Goal: Complete application form

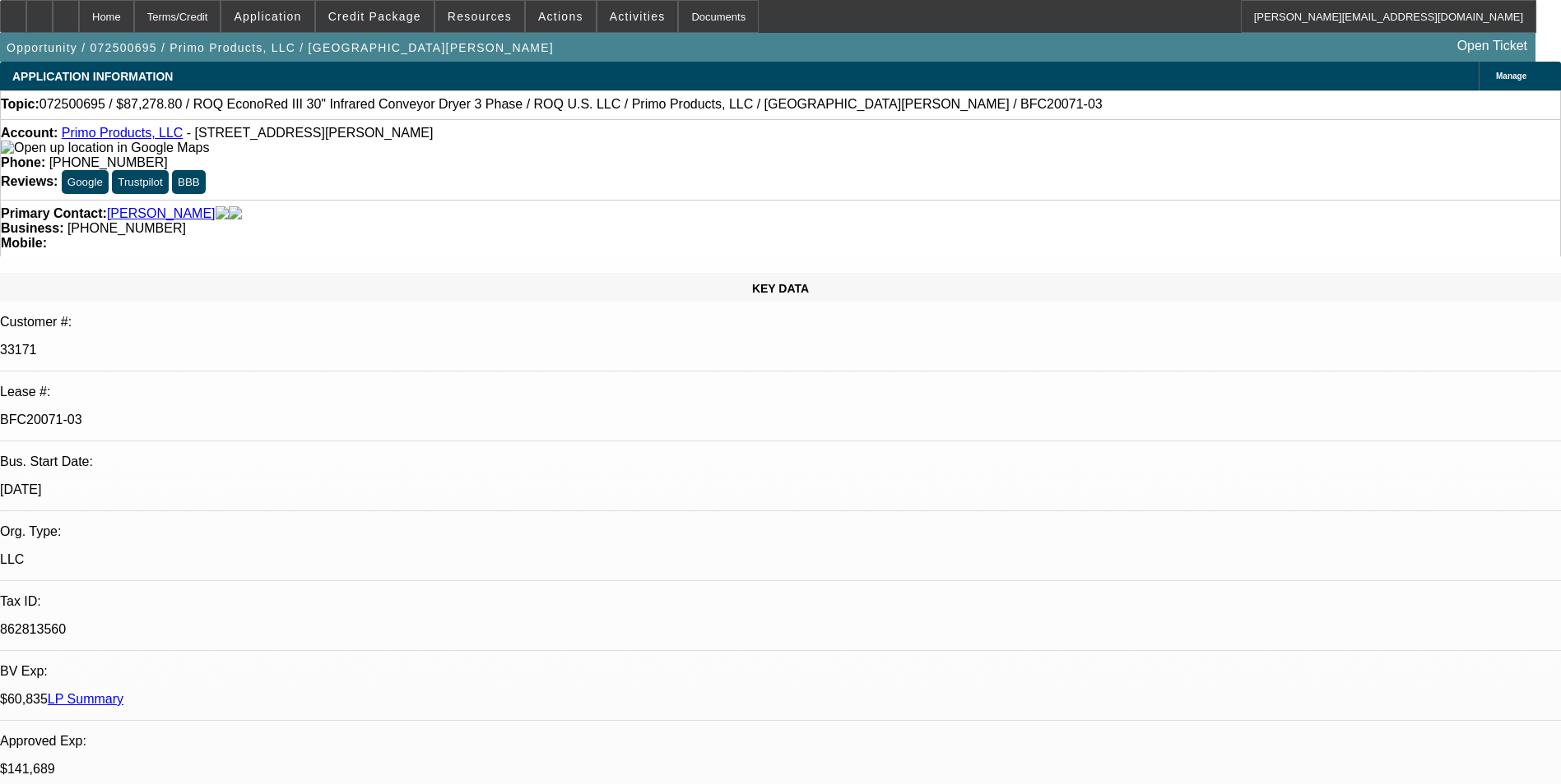
select select "0"
select select "2"
select select "0.1"
select select "0"
select select "2"
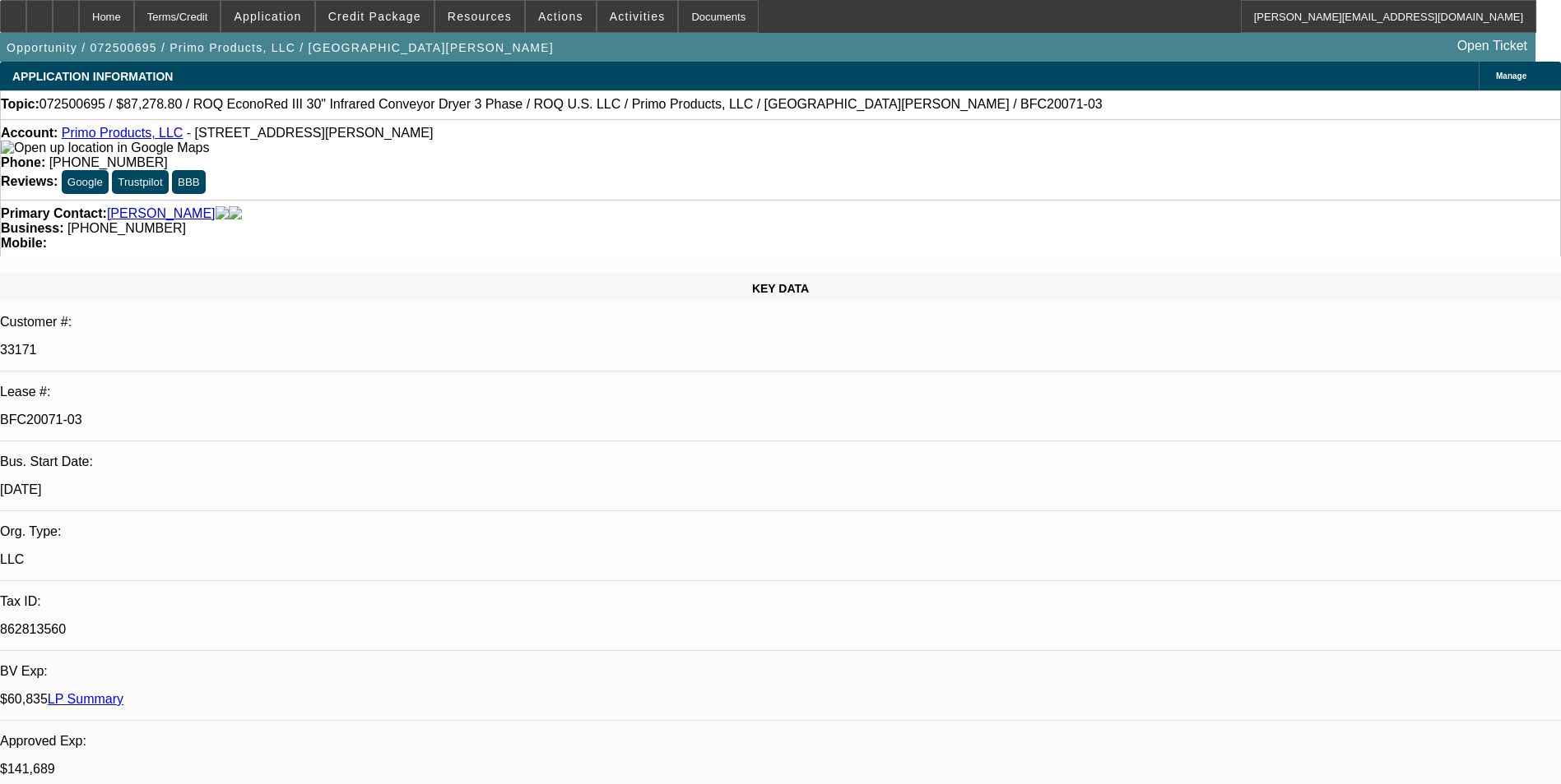
select select "0.1"
select select "0"
select select "2"
select select "0.1"
select select "0"
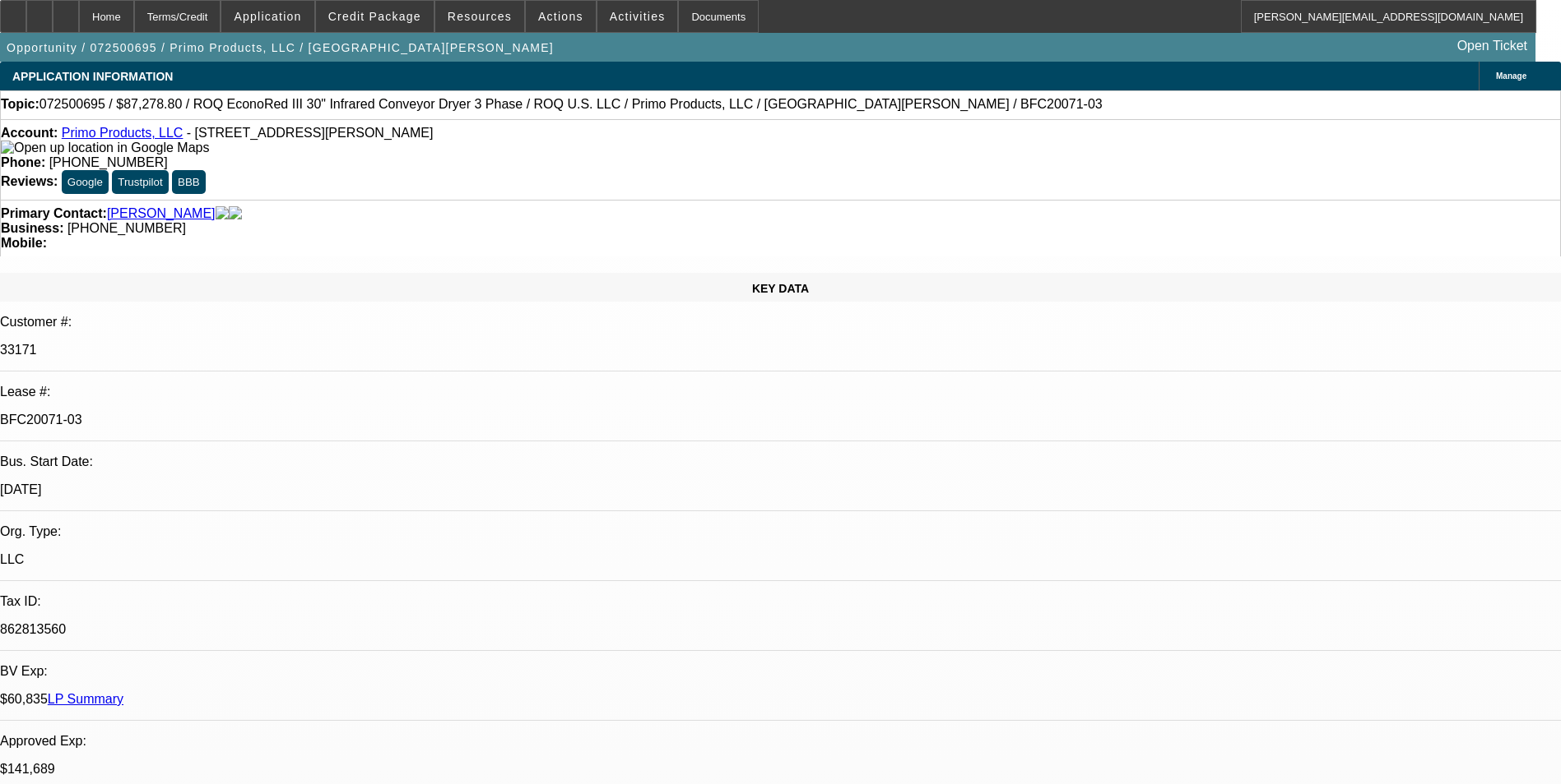
select select "2"
select select "0.1"
select select "1"
select select "2"
select select "4"
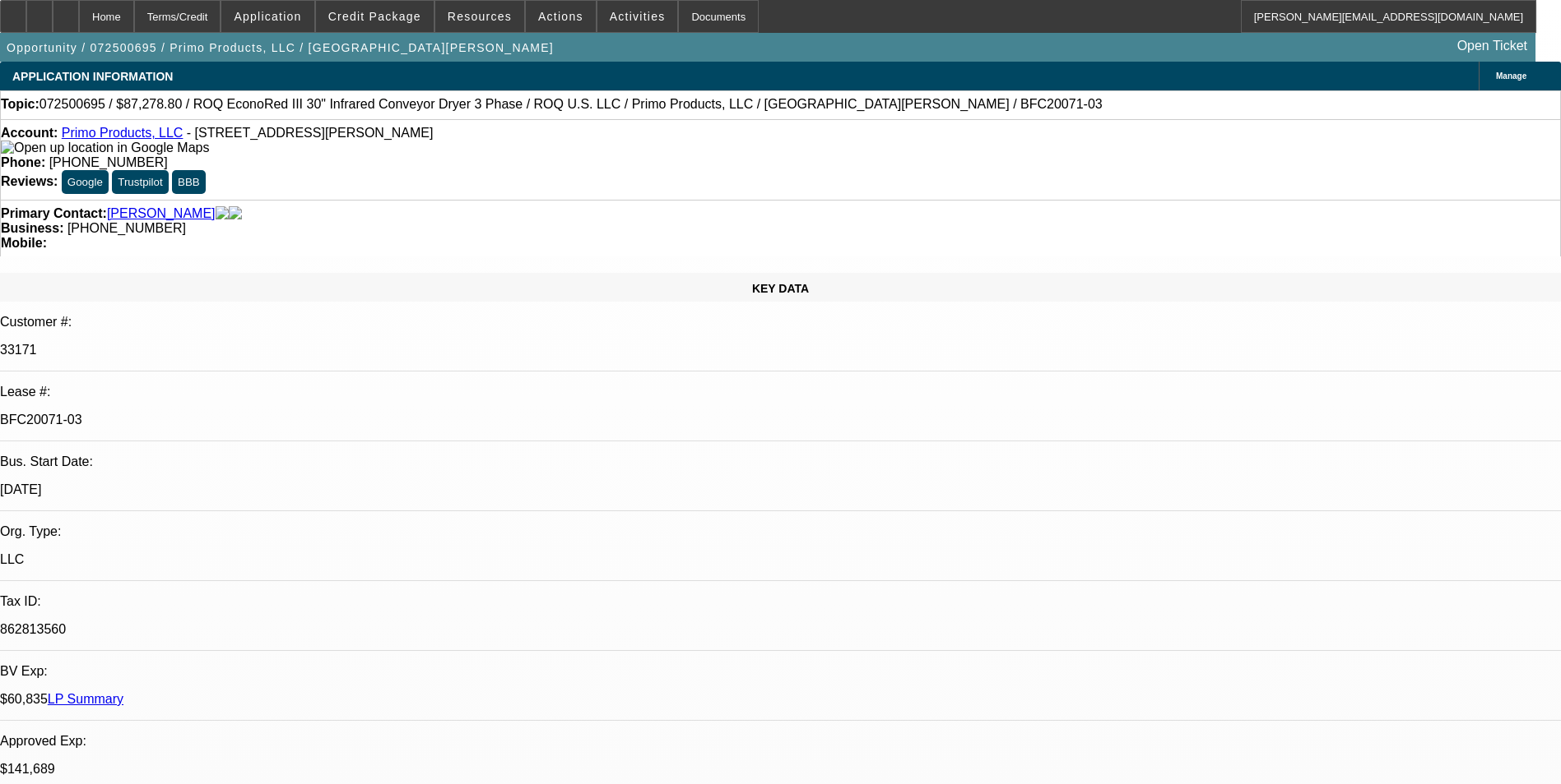
select select "1"
select select "2"
select select "4"
select select "1"
select select "2"
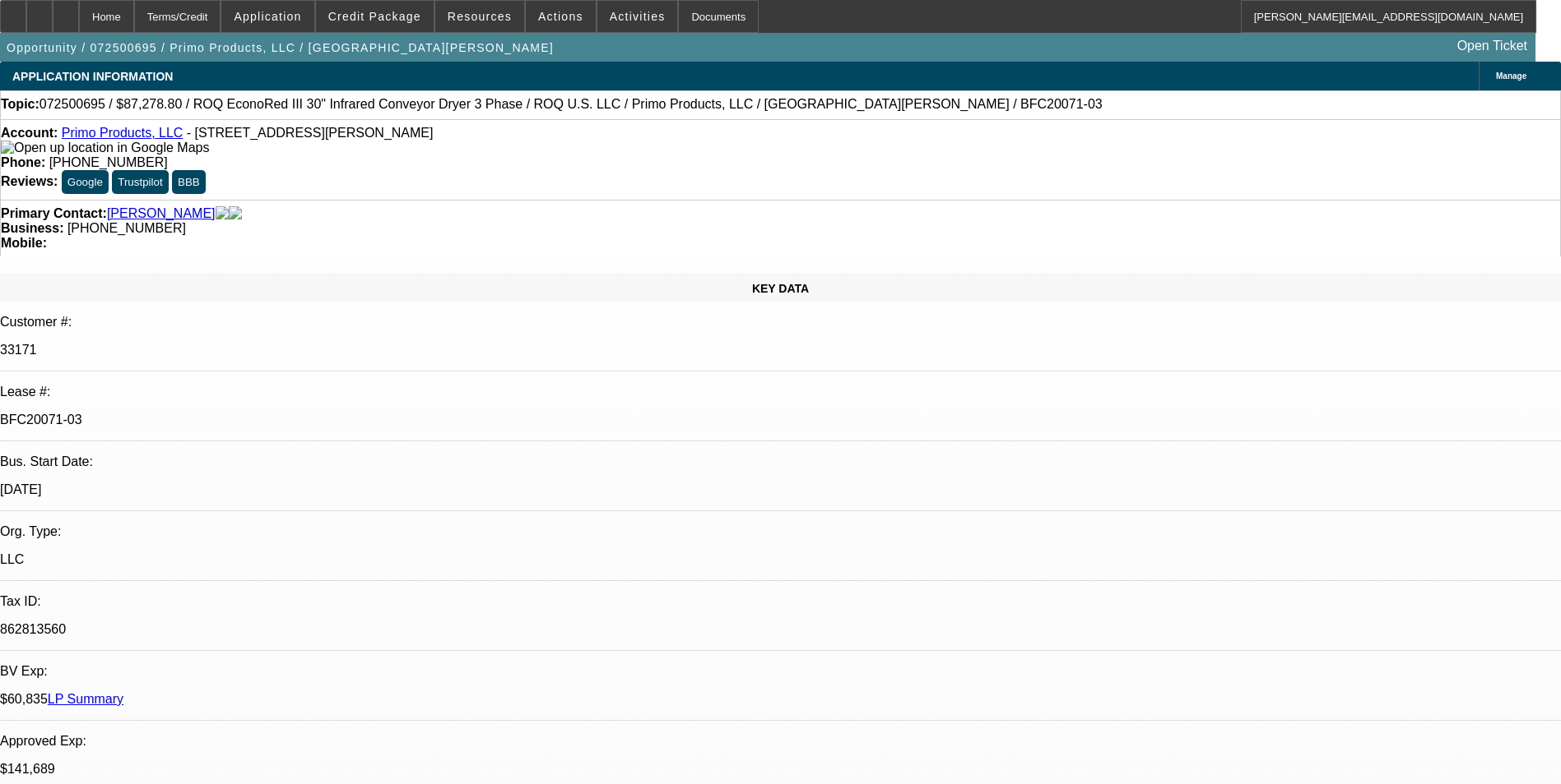
select select "4"
select select "1"
select select "2"
select select "4"
click at [18, 17] on div at bounding box center [13, 16] width 27 height 33
